Goal: Task Accomplishment & Management: Manage account settings

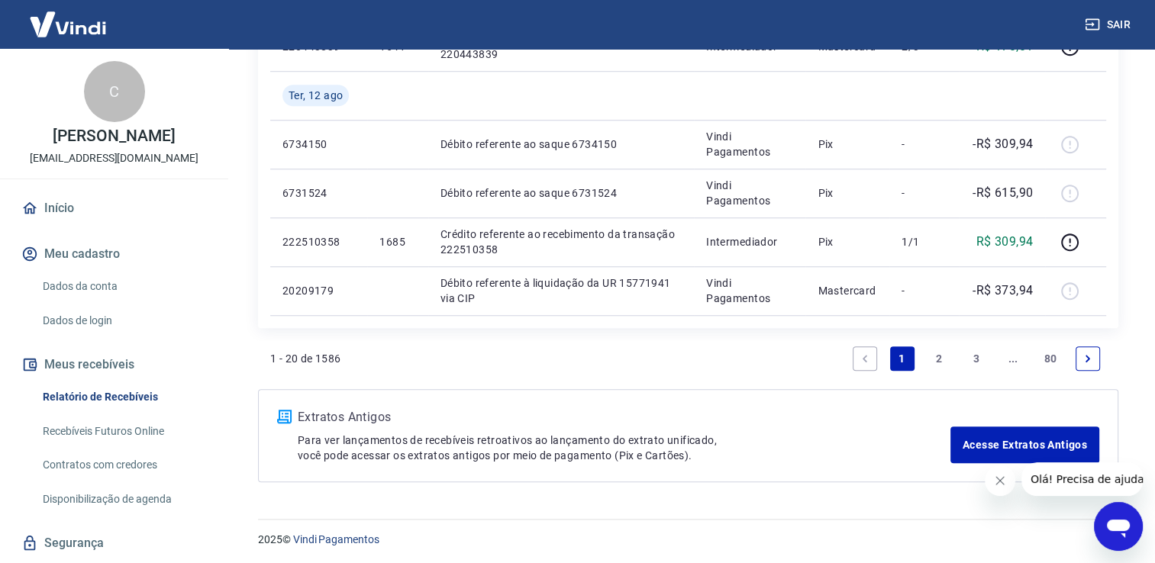
scroll to position [1220, 0]
click at [976, 359] on link "3" at bounding box center [976, 357] width 24 height 24
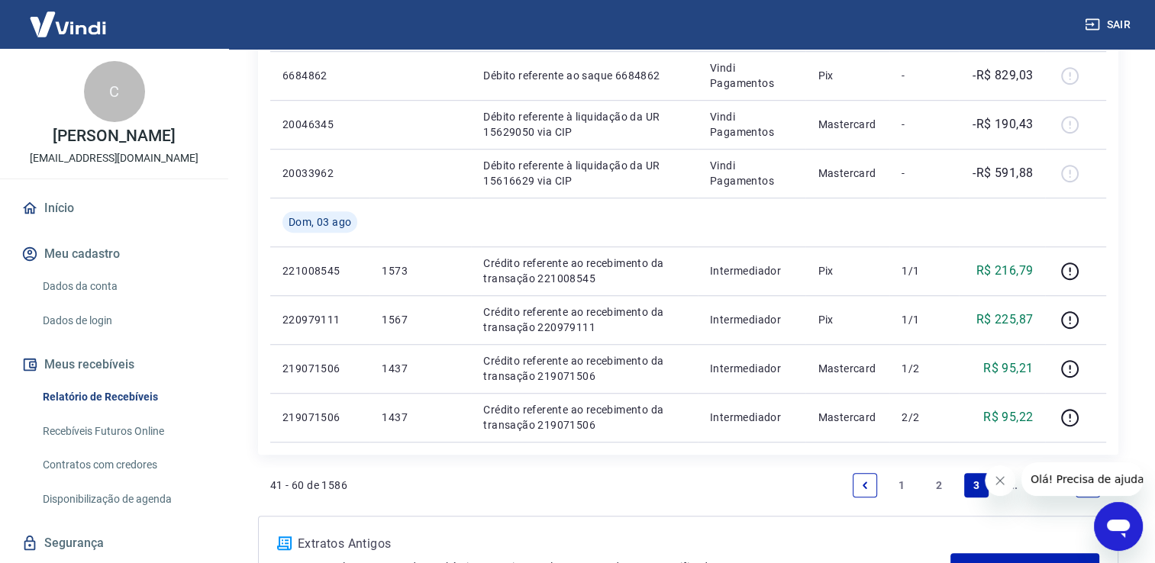
scroll to position [1018, 0]
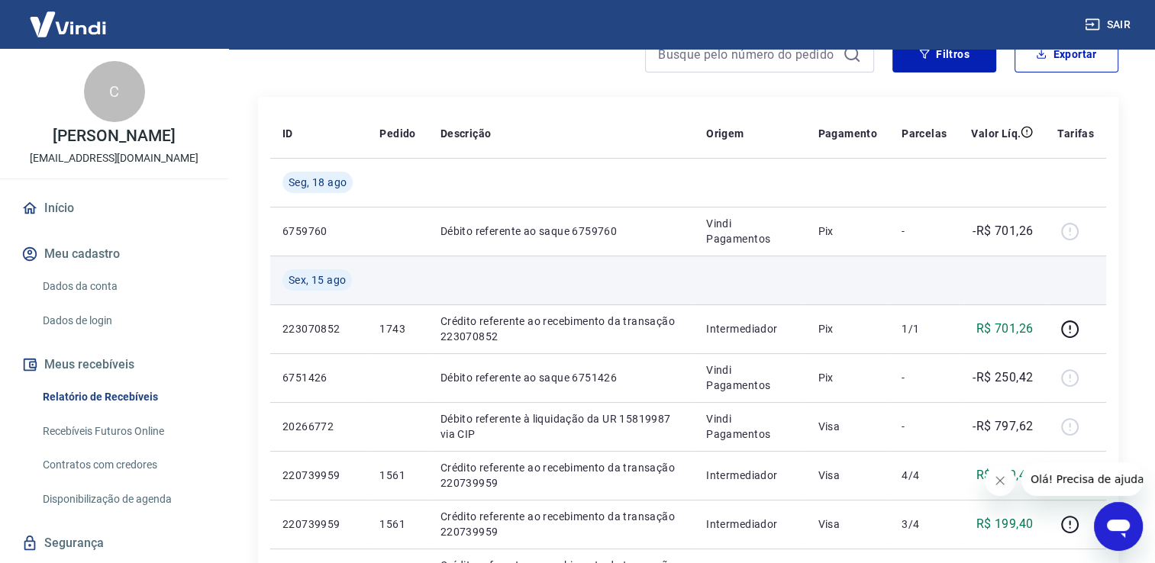
scroll to position [153, 0]
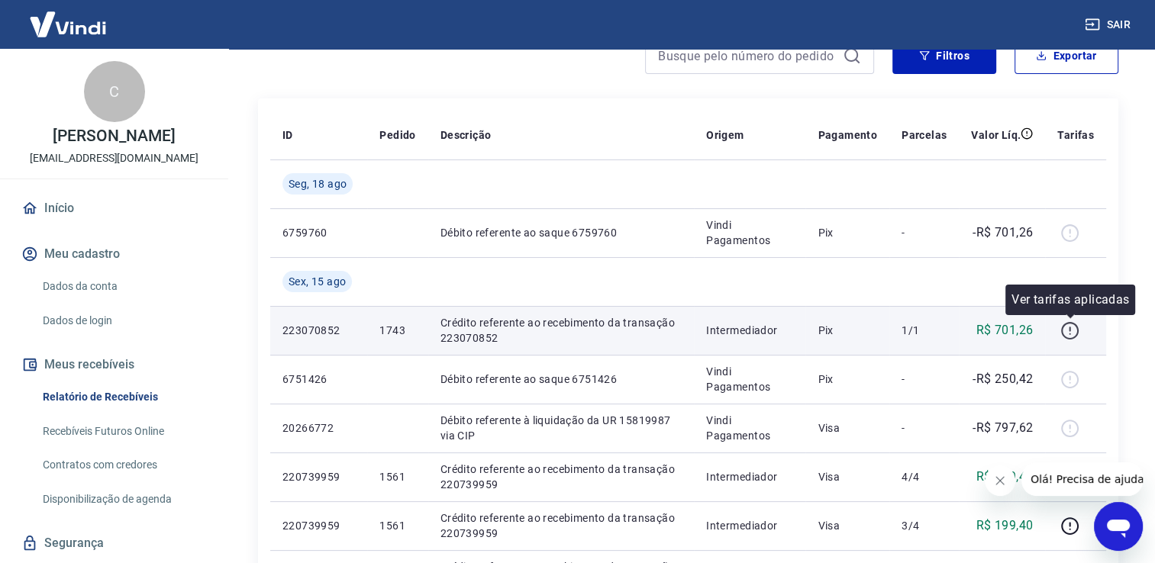
click at [1072, 328] on icon "button" at bounding box center [1069, 330] width 19 height 19
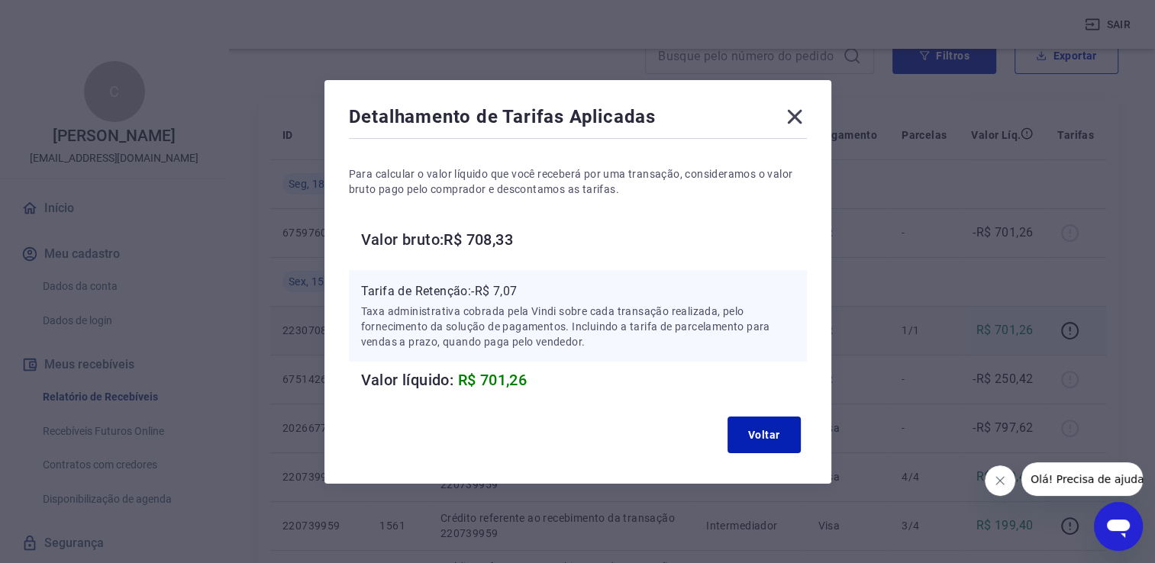
click at [802, 117] on icon at bounding box center [794, 117] width 24 height 24
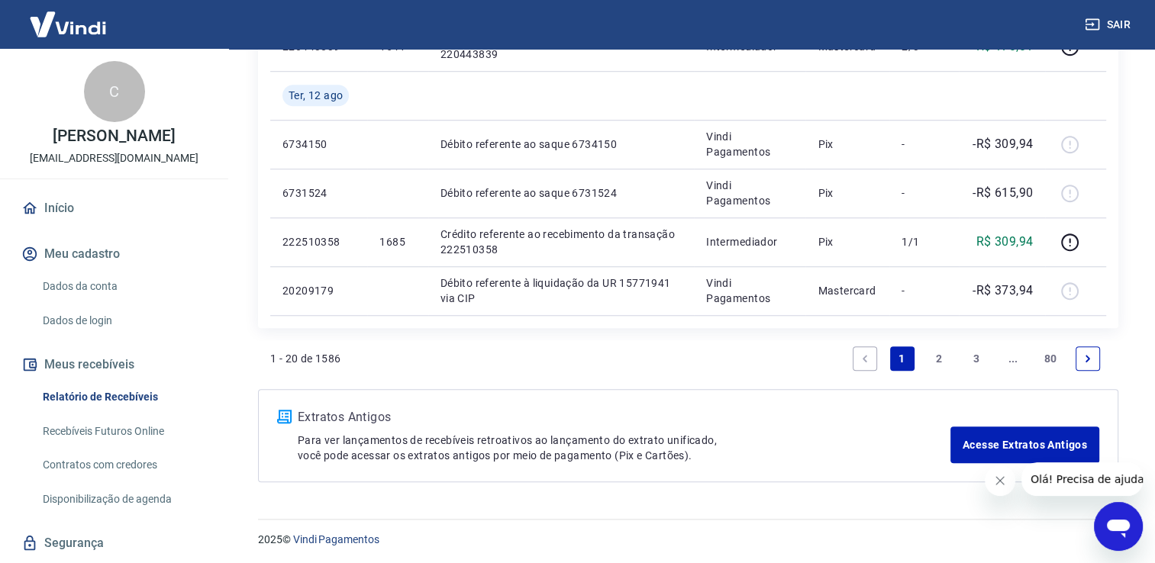
scroll to position [1220, 0]
click at [941, 357] on link "2" at bounding box center [939, 357] width 24 height 24
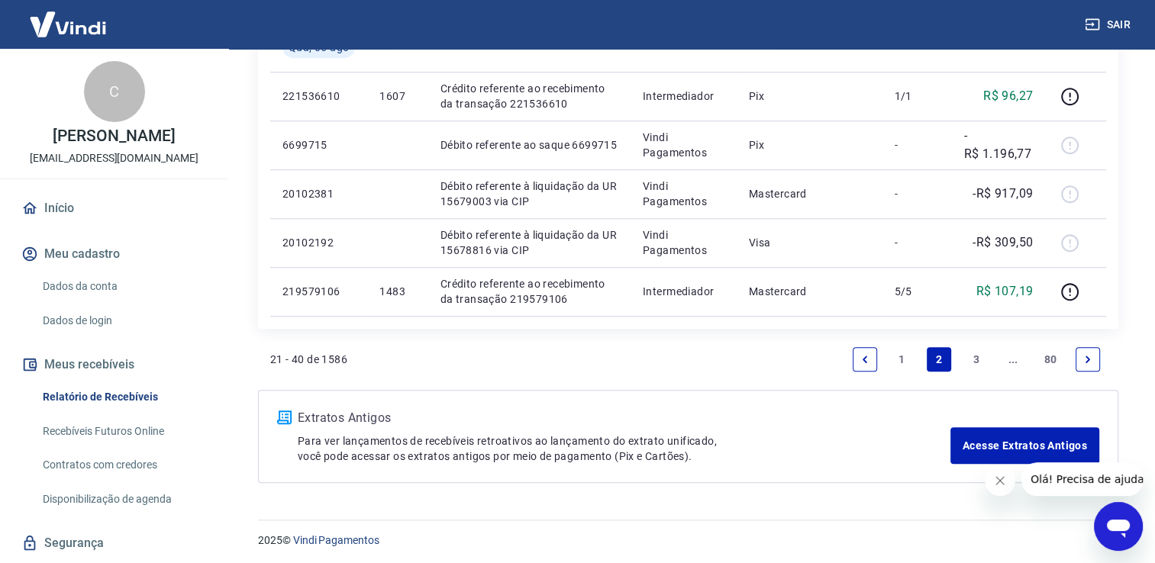
scroll to position [1220, 0]
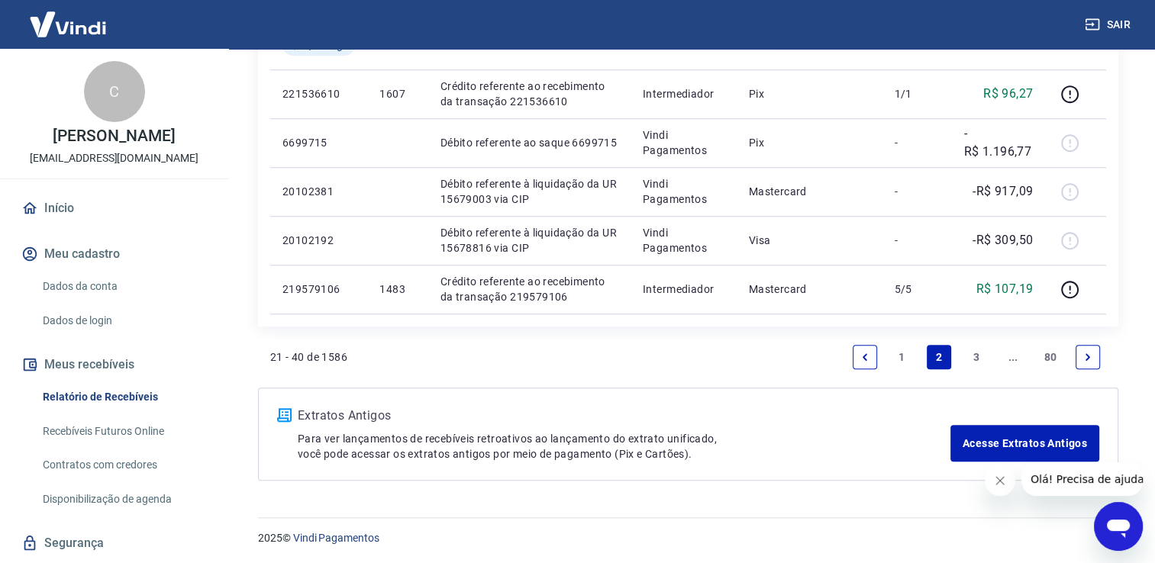
click at [975, 360] on link "3" at bounding box center [976, 357] width 24 height 24
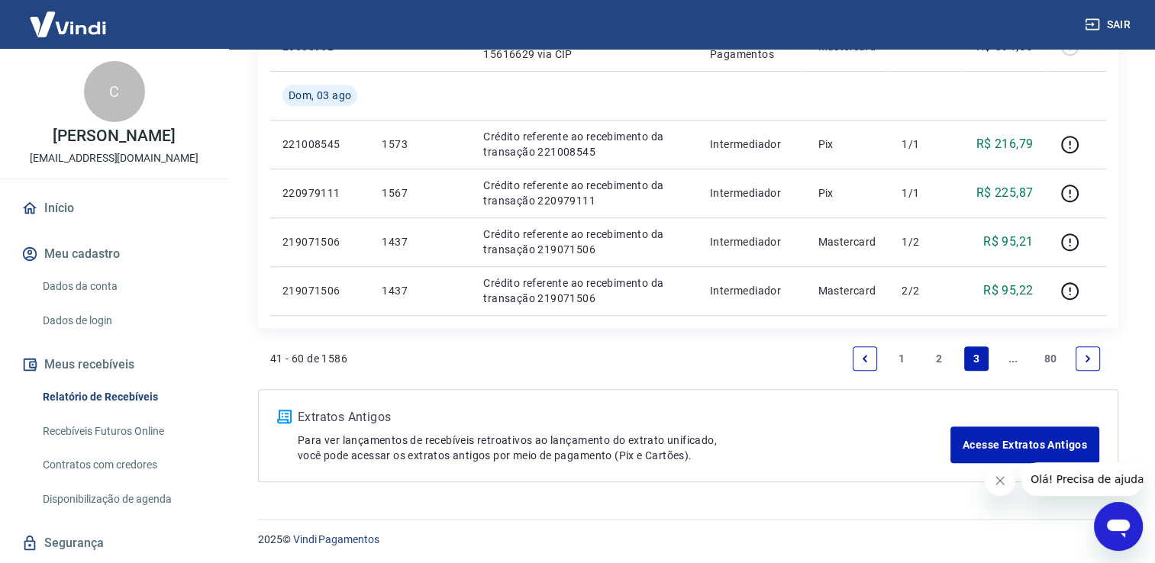
scroll to position [1171, 0]
click at [1088, 354] on icon "Next page" at bounding box center [1087, 357] width 11 height 11
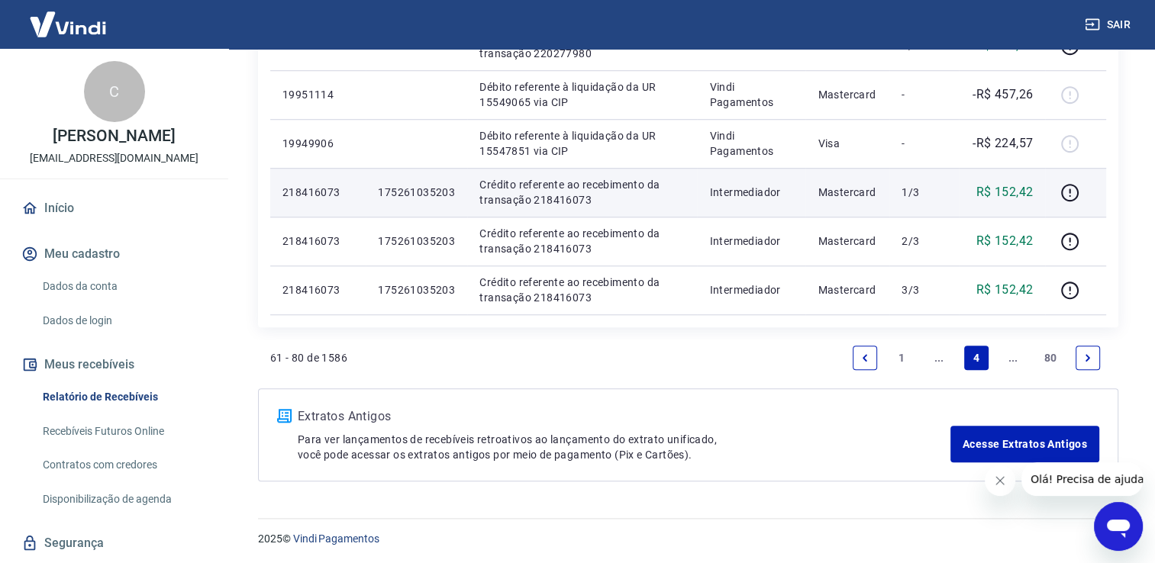
scroll to position [1220, 0]
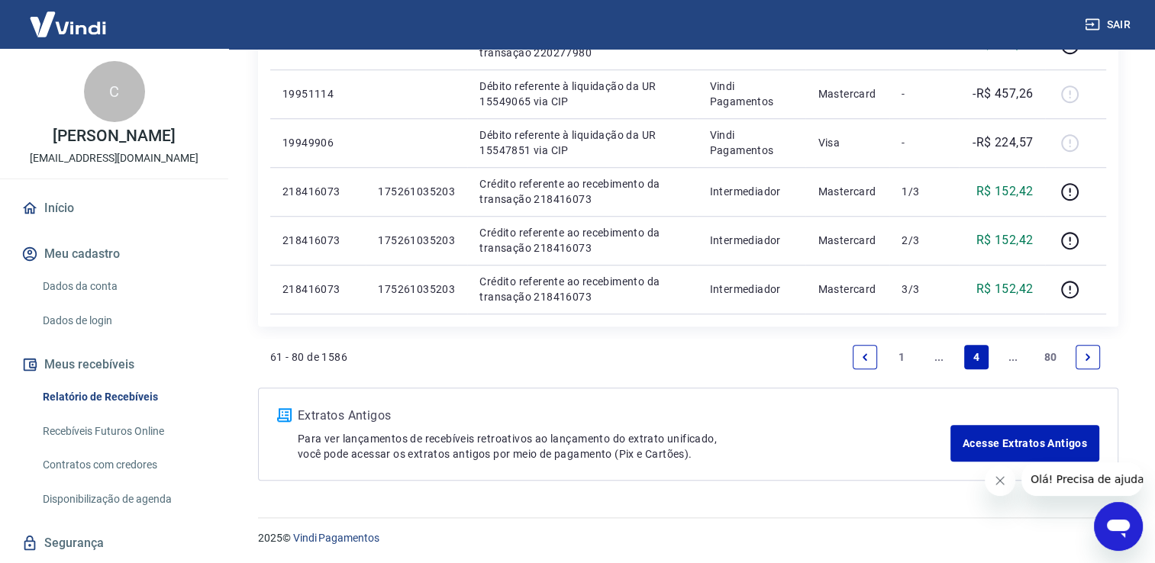
click at [865, 357] on icon "Previous page" at bounding box center [865, 357] width 11 height 11
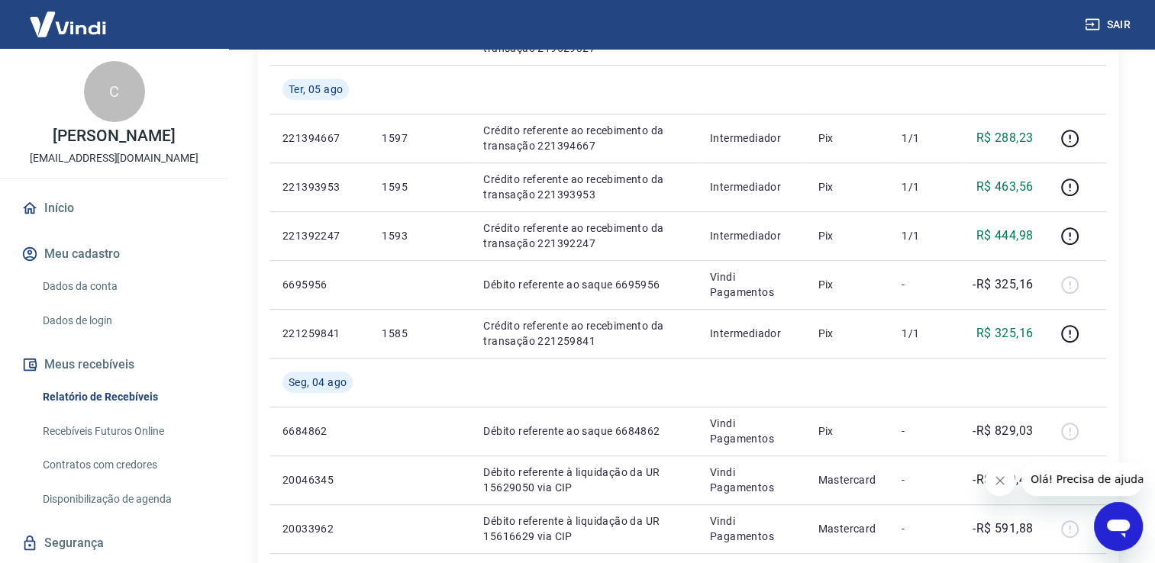
scroll to position [687, 0]
click at [1112, 20] on button "Sair" at bounding box center [1109, 25] width 55 height 28
